Goal: Navigation & Orientation: Find specific page/section

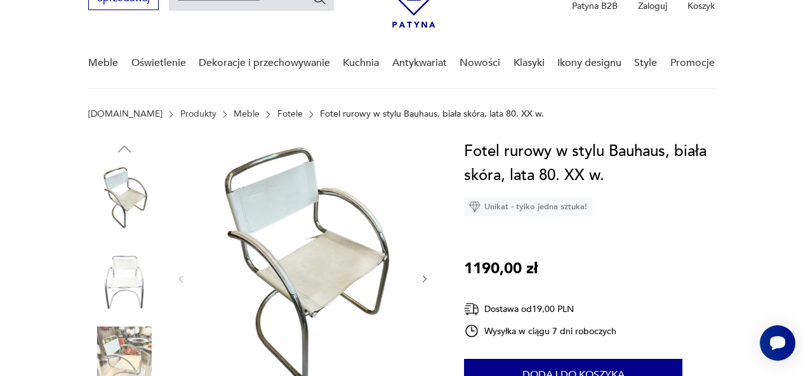
scroll to position [122, 0]
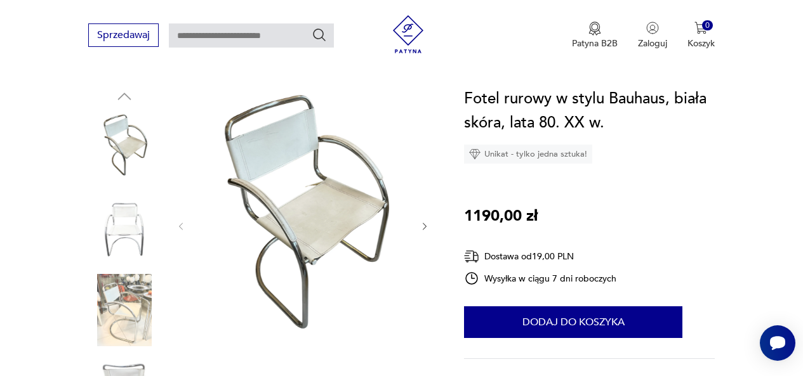
click at [133, 300] on img at bounding box center [124, 310] width 72 height 72
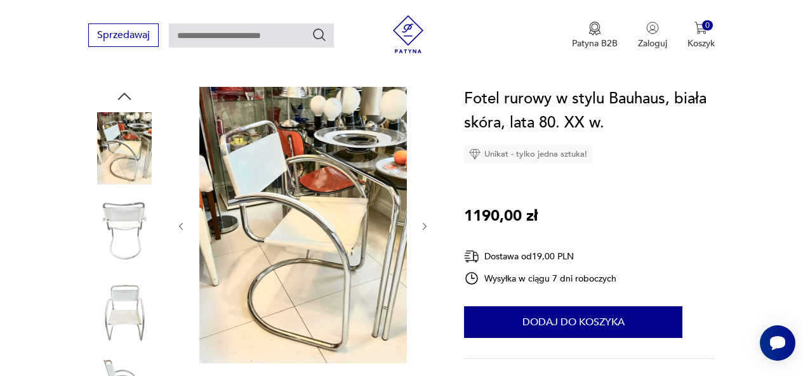
click at [132, 337] on img at bounding box center [124, 310] width 72 height 72
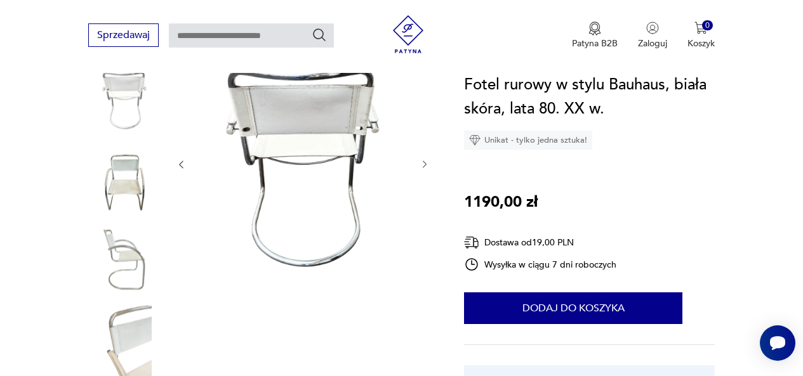
scroll to position [171, 0]
click at [116, 331] on img at bounding box center [124, 343] width 72 height 72
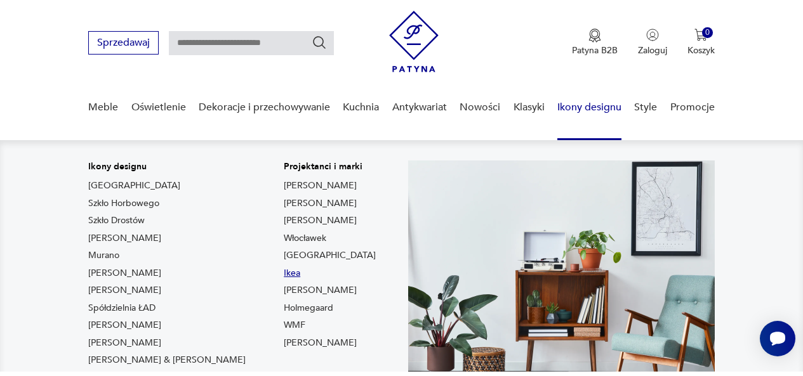
scroll to position [36, 0]
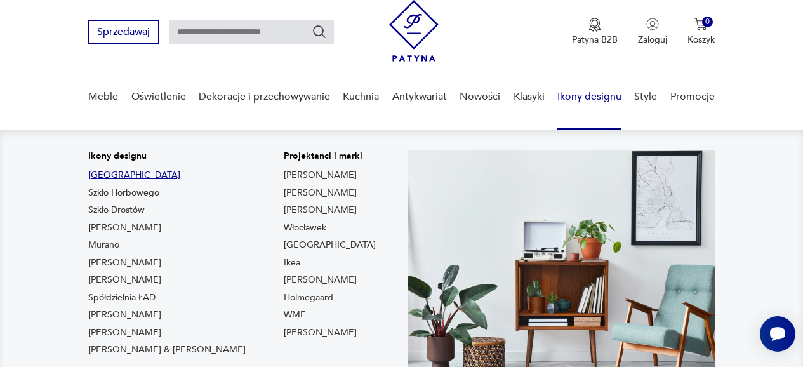
click at [100, 176] on link "[GEOGRAPHIC_DATA]" at bounding box center [134, 175] width 92 height 13
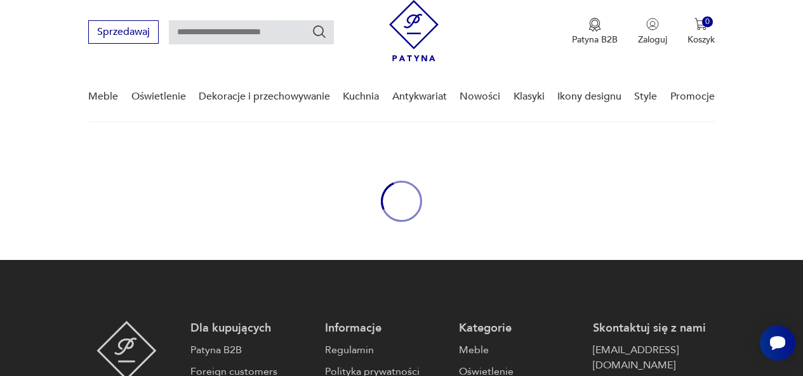
type input "****"
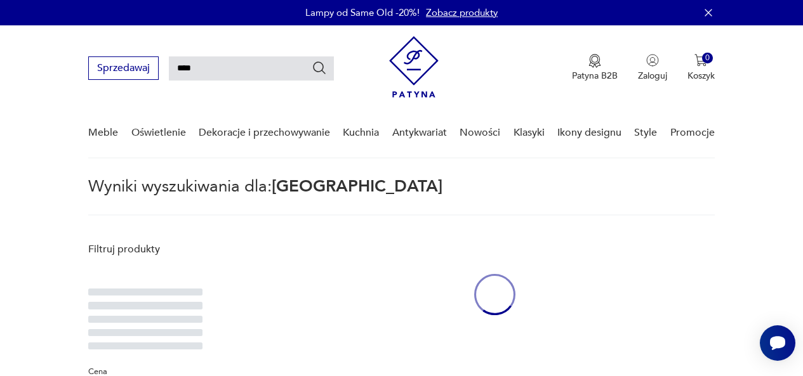
click at [799, 148] on nav "Sprzedawaj **** Patyna B2B Zaloguj 0 Koszyk Sprzedawaj **** Patyna B2B Zaloguj …" at bounding box center [401, 91] width 803 height 133
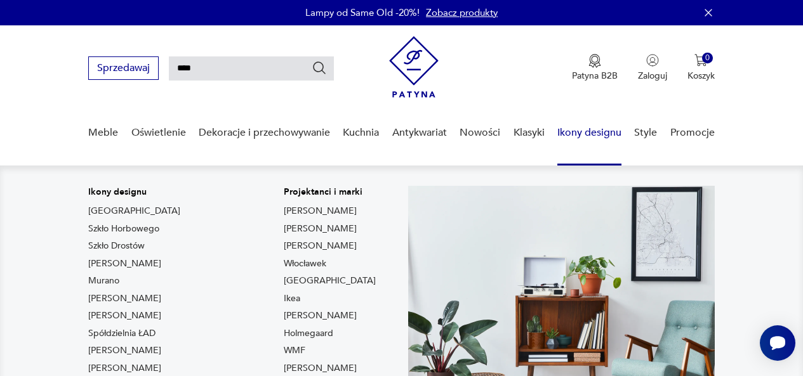
scroll to position [94, 0]
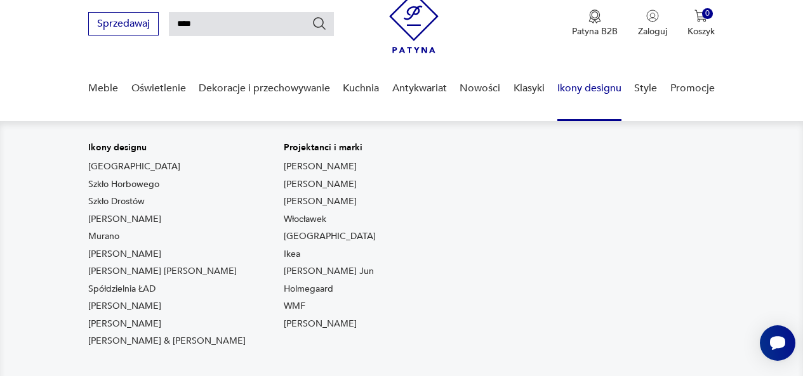
scroll to position [45, 0]
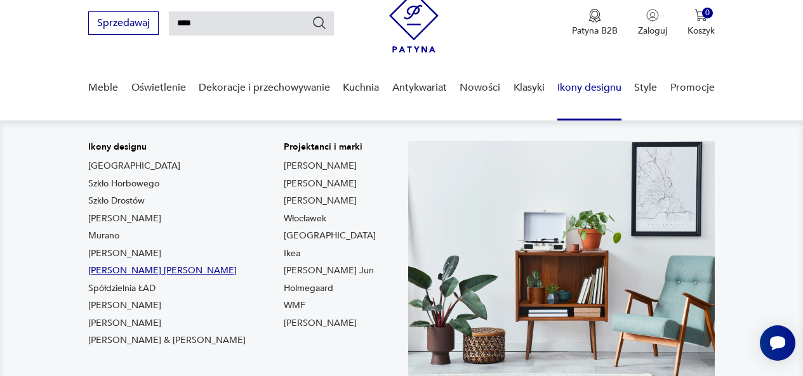
click at [138, 277] on link "[PERSON_NAME]" at bounding box center [162, 271] width 148 height 13
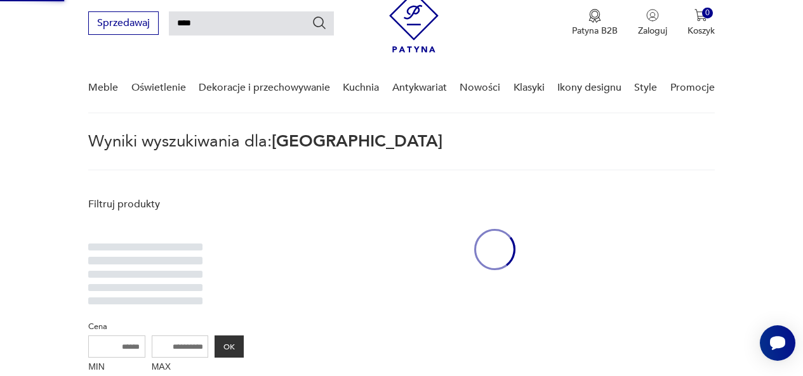
type input "*****"
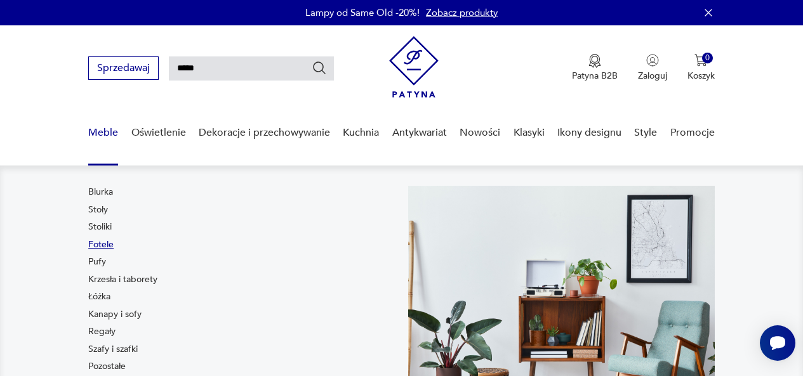
click at [98, 247] on link "Fotele" at bounding box center [100, 245] width 25 height 13
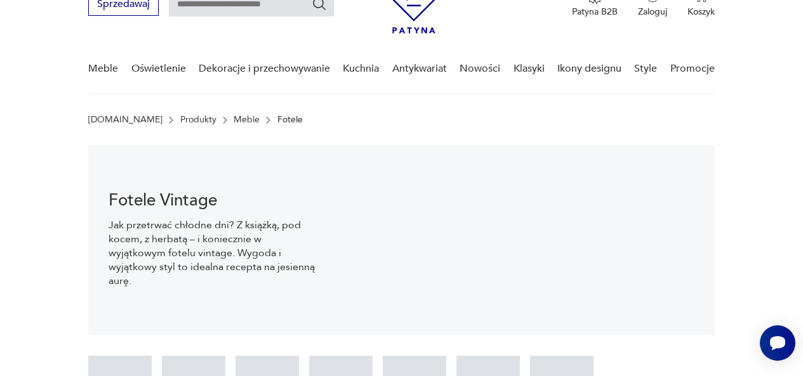
scroll to position [65, 0]
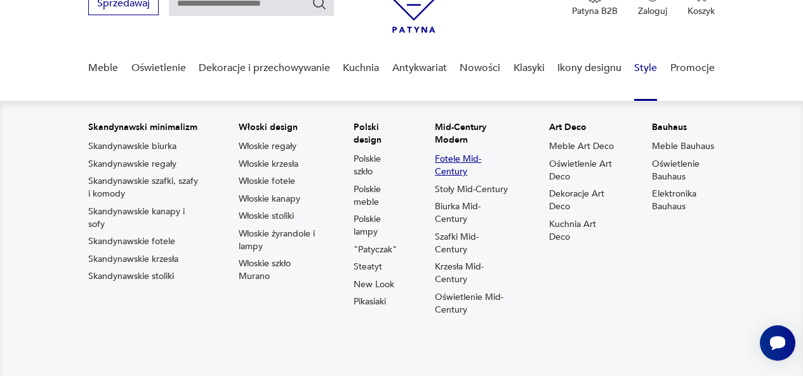
click at [456, 165] on link "Fotele Mid-Century" at bounding box center [473, 165] width 76 height 25
